Goal: Book appointment/travel/reservation

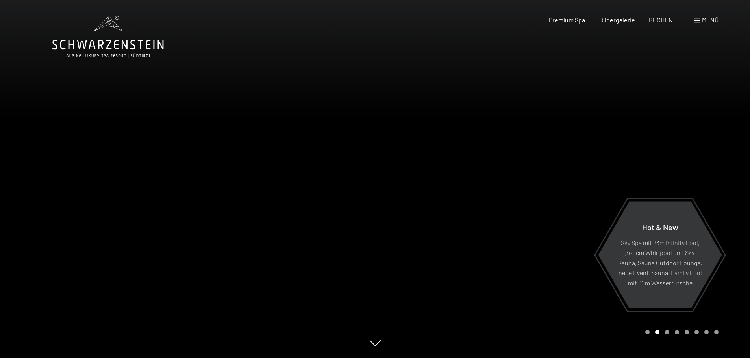
click at [708, 16] on span "Menü" at bounding box center [710, 19] width 17 height 7
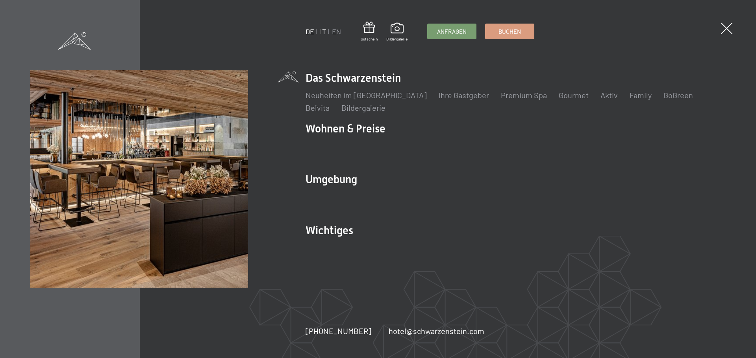
click at [324, 31] on link "IT" at bounding box center [323, 31] width 6 height 9
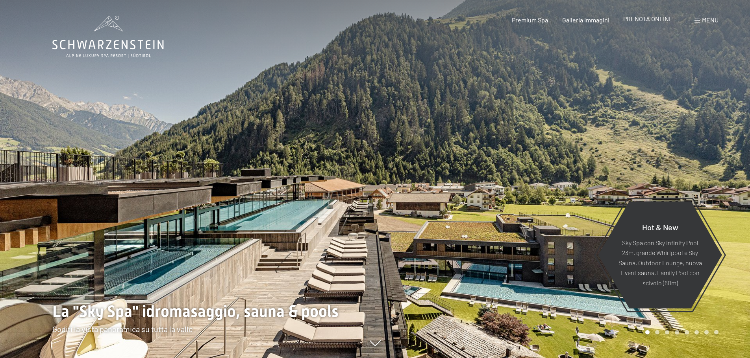
click at [647, 18] on span "PRENOTA ONLINE" at bounding box center [648, 18] width 50 height 7
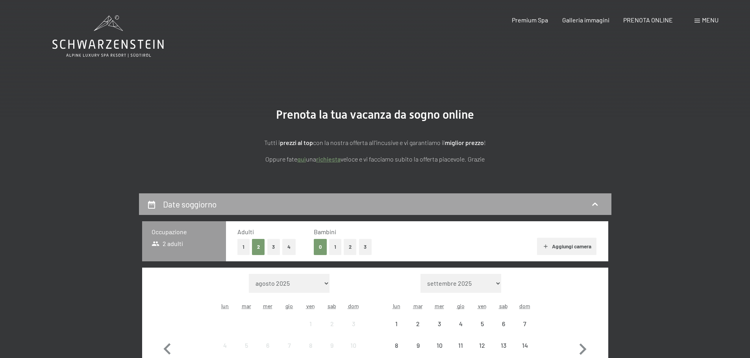
scroll to position [157, 0]
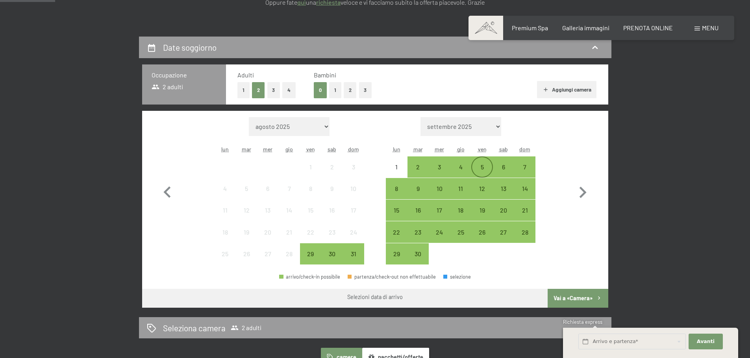
click at [481, 168] on div "5" at bounding box center [482, 174] width 20 height 20
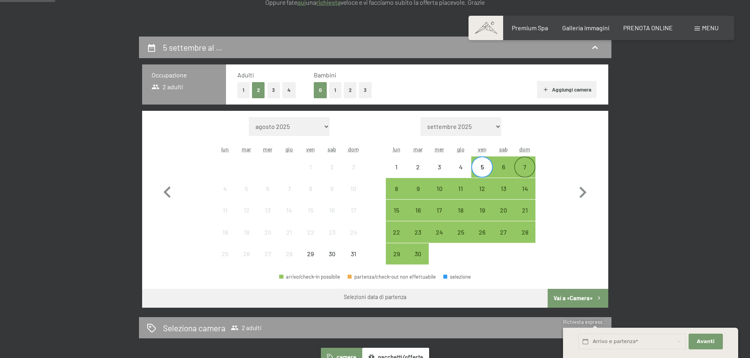
click at [528, 170] on div "7" at bounding box center [525, 174] width 20 height 20
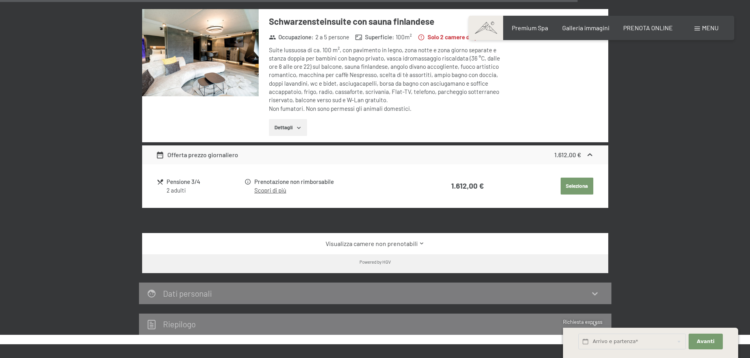
scroll to position [1889, 0]
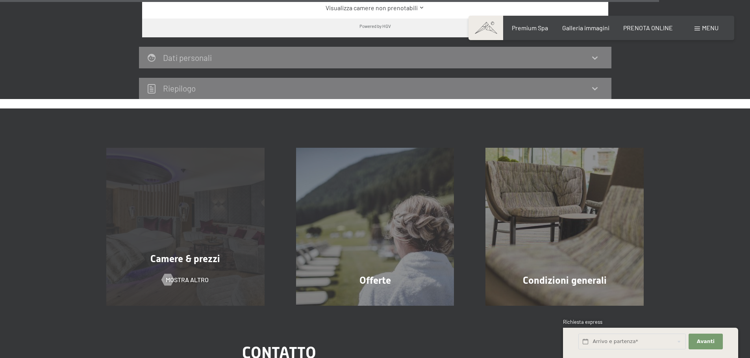
click at [160, 253] on span "Camere & prezzi" at bounding box center [185, 258] width 70 height 11
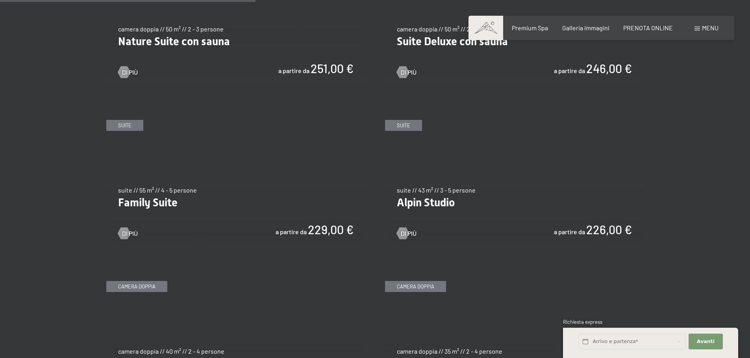
scroll to position [905, 0]
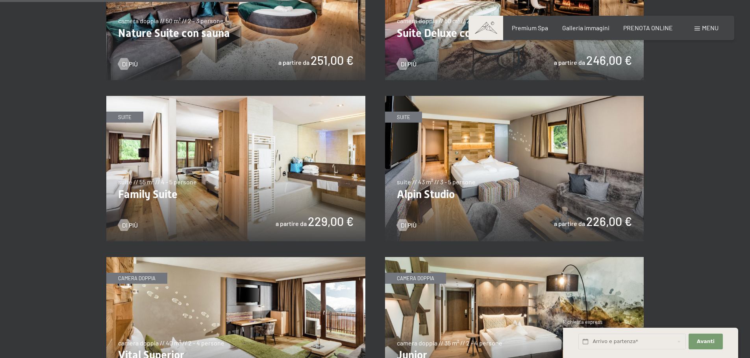
click at [195, 185] on img at bounding box center [235, 169] width 259 height 146
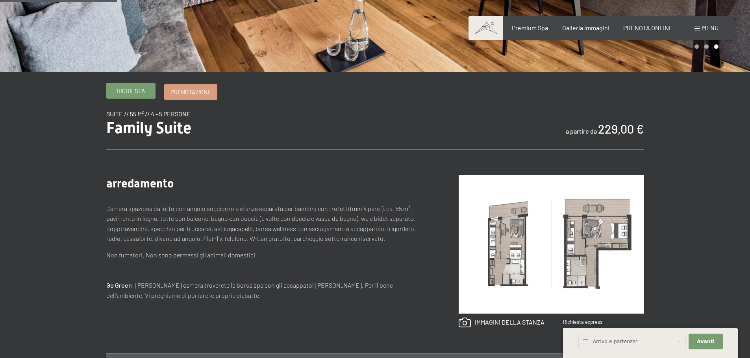
scroll to position [197, 0]
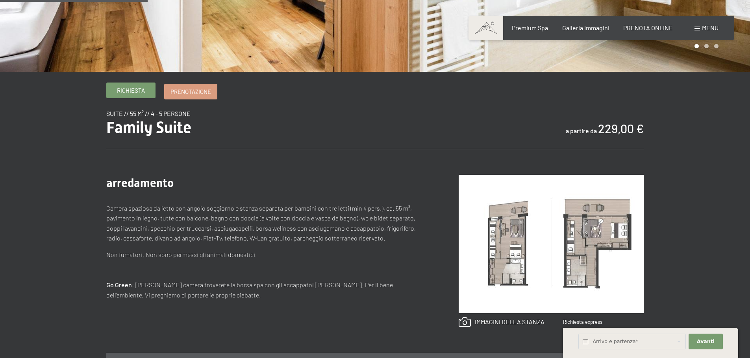
click at [131, 94] on span "Richiesta" at bounding box center [131, 91] width 28 height 8
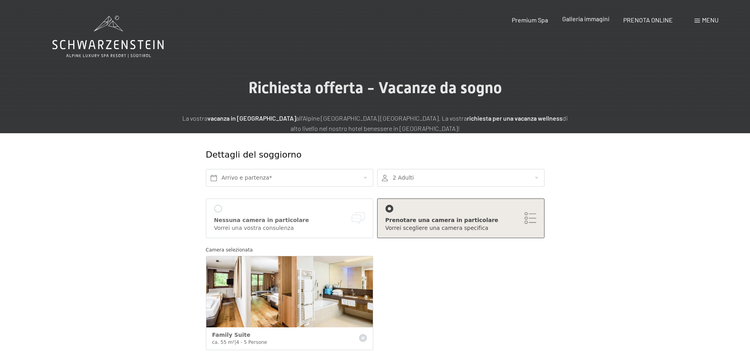
click at [589, 19] on span "Galleria immagini" at bounding box center [585, 18] width 47 height 7
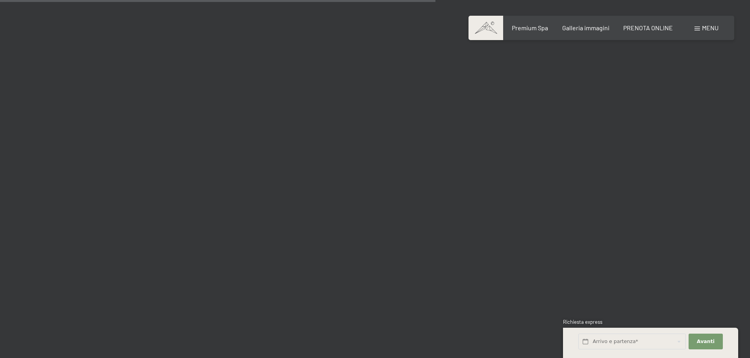
scroll to position [5745, 0]
